Goal: Task Accomplishment & Management: Complete application form

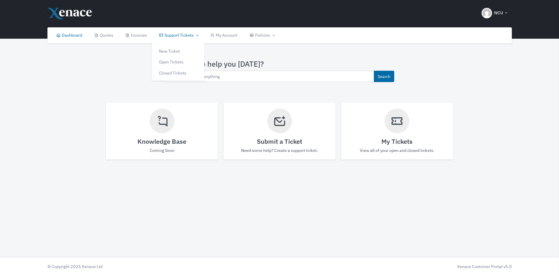
click at [188, 36] on link "Support Tickets" at bounding box center [178, 35] width 51 height 16
click at [185, 51] on link "New Ticket" at bounding box center [178, 51] width 52 height 11
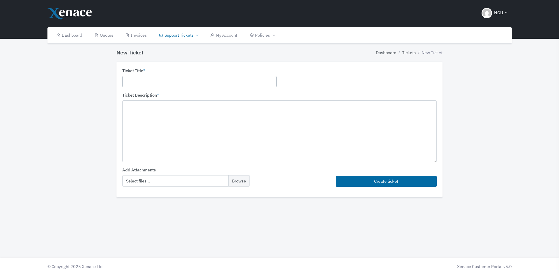
click at [132, 79] on input "text" at bounding box center [199, 81] width 154 height 11
type input "N"
type input "O"
type input "Microsoft 365 renewals"
click at [224, 121] on textarea at bounding box center [279, 130] width 314 height 61
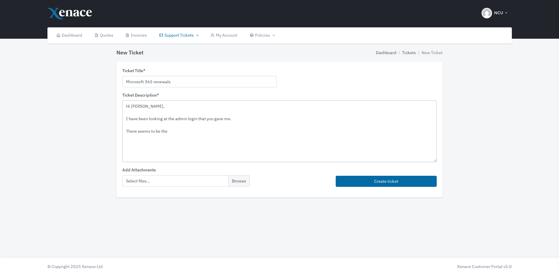
paste textarea "Exchange Online Kiosk"
paste textarea "Microsoft 365 Business Basic"
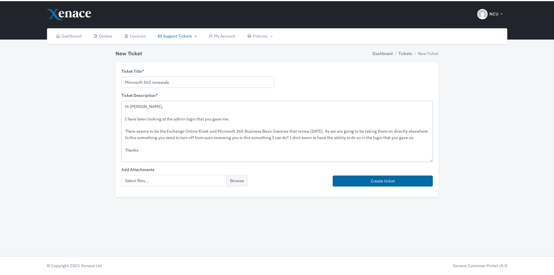
scroll to position [4, 0]
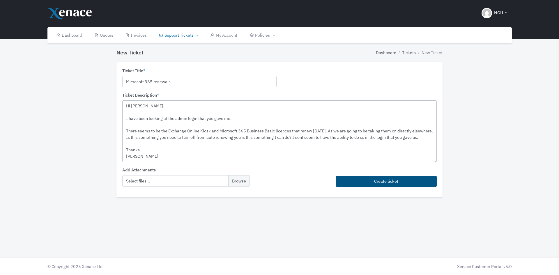
type textarea "Hi [PERSON_NAME], I have been looking at the admin login that you gave me. Ther…"
click at [388, 181] on button "Create ticket" at bounding box center [386, 181] width 101 height 11
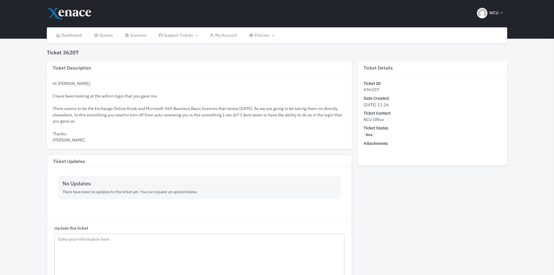
click at [123, 253] on textarea "Update this ticket" at bounding box center [199, 261] width 290 height 55
type textarea "I"
